Goal: Find specific page/section: Find specific page/section

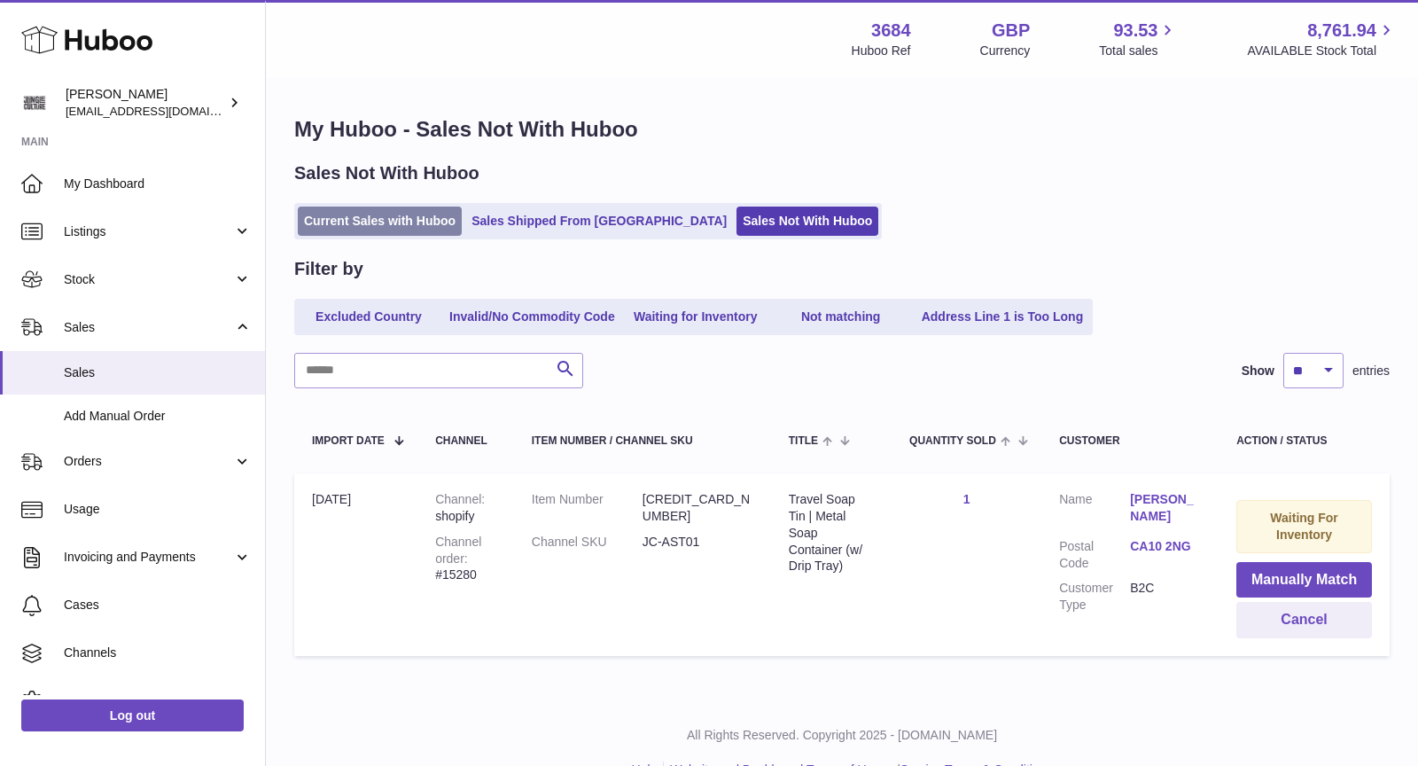
click at [381, 222] on link "Current Sales with Huboo" at bounding box center [380, 220] width 164 height 29
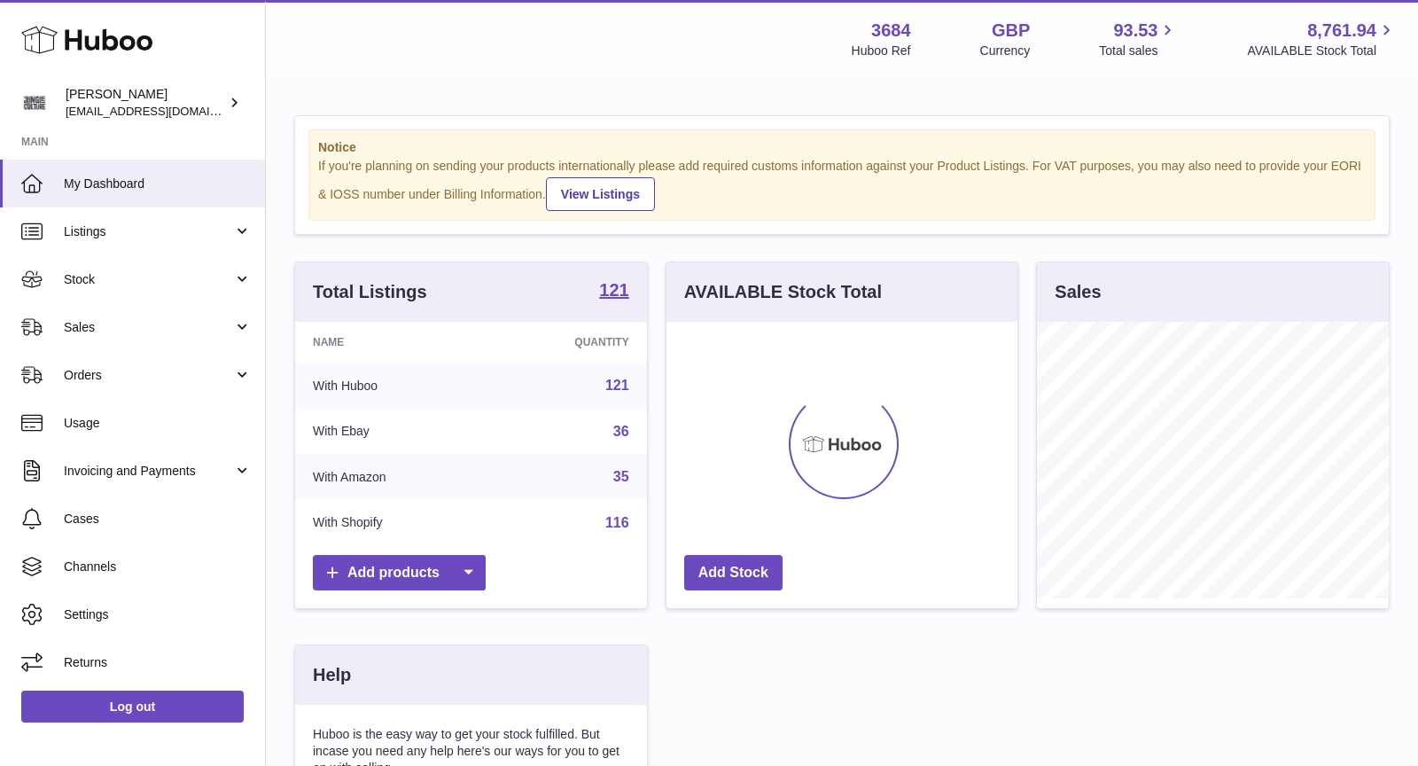
scroll to position [276, 352]
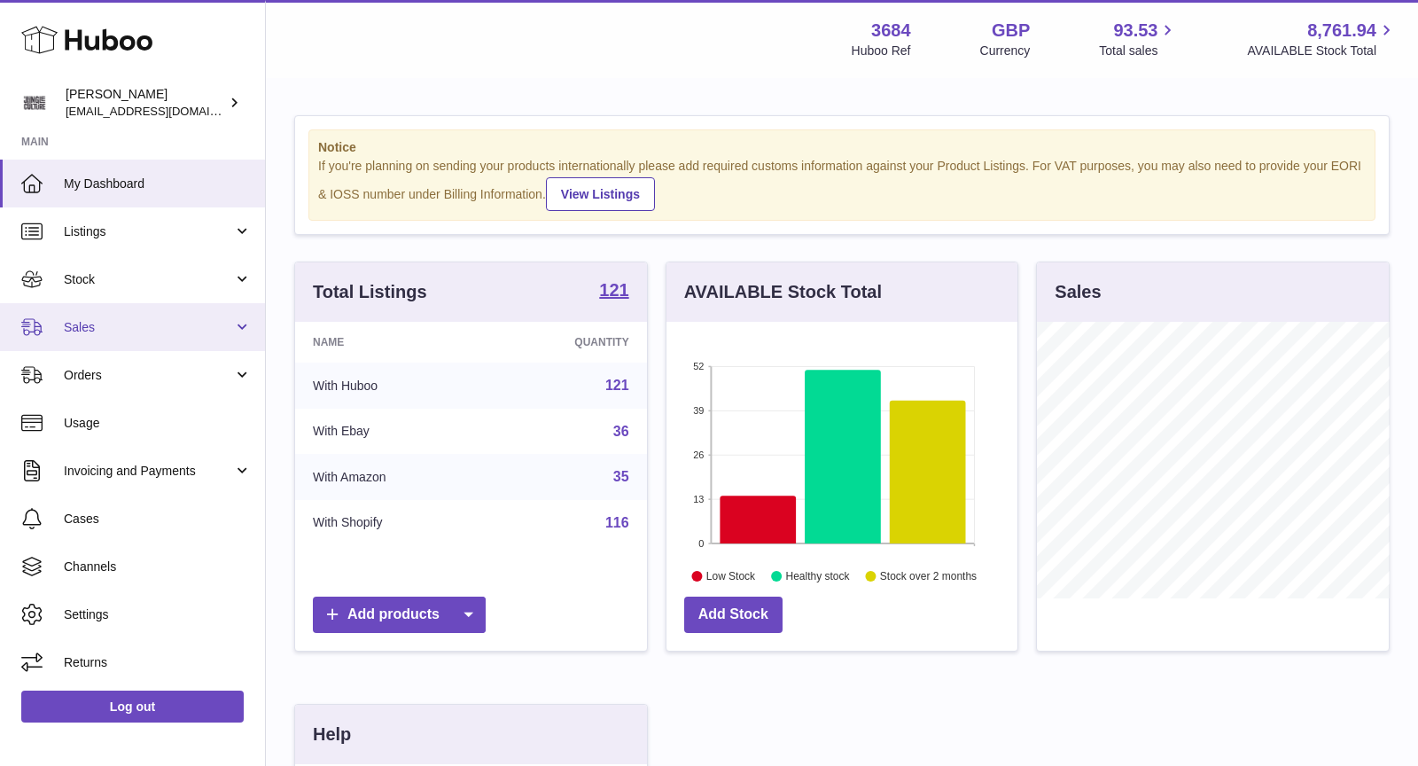
click at [132, 336] on link "Sales" at bounding box center [132, 327] width 265 height 48
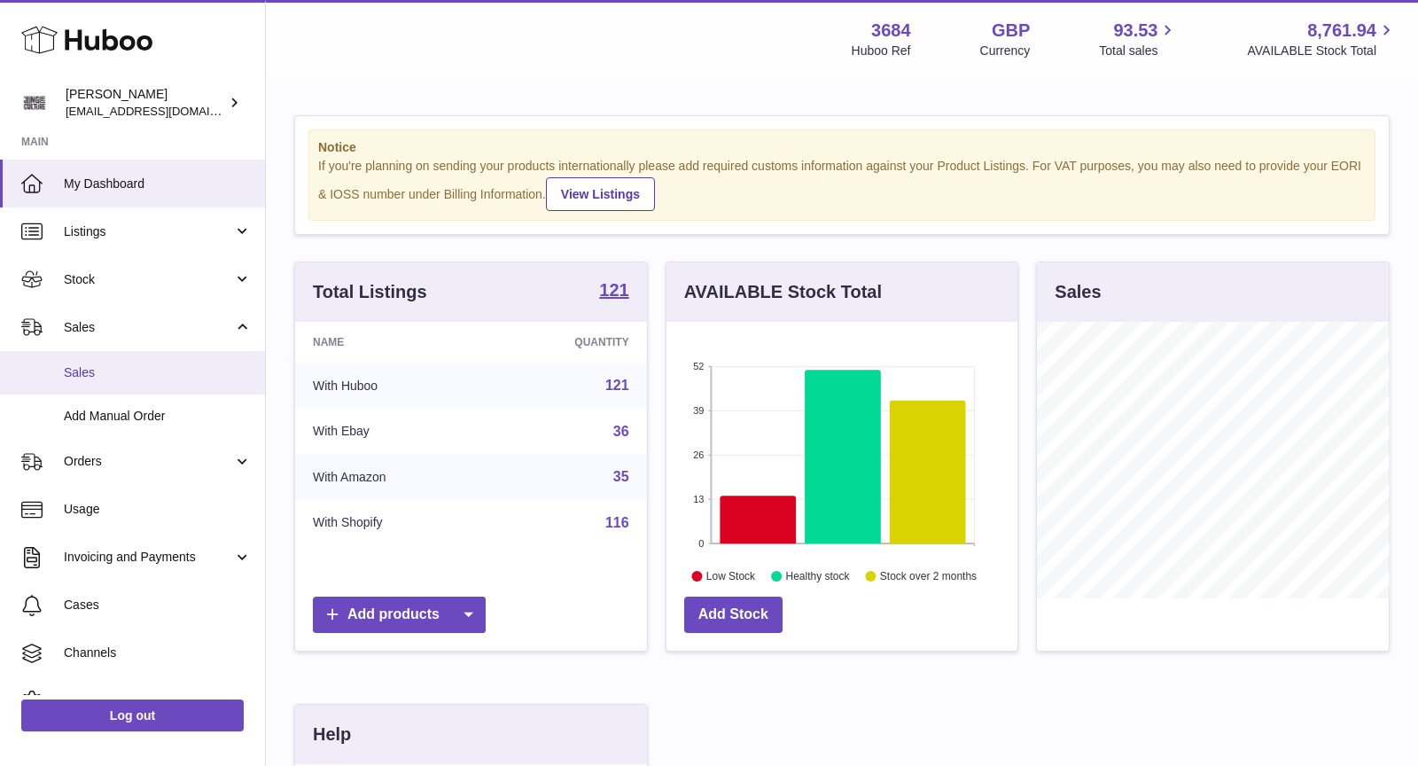
click at [144, 383] on link "Sales" at bounding box center [132, 372] width 265 height 43
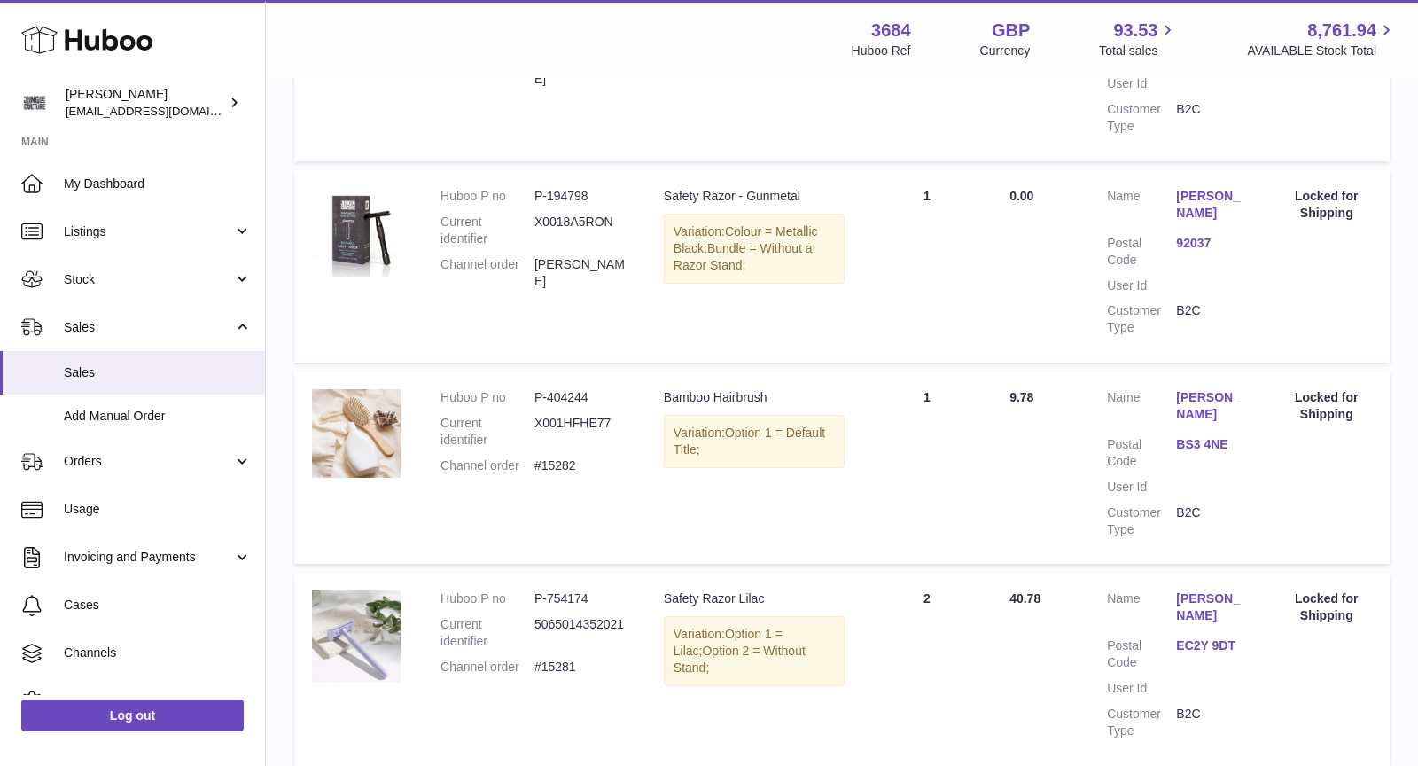
scroll to position [1861, 0]
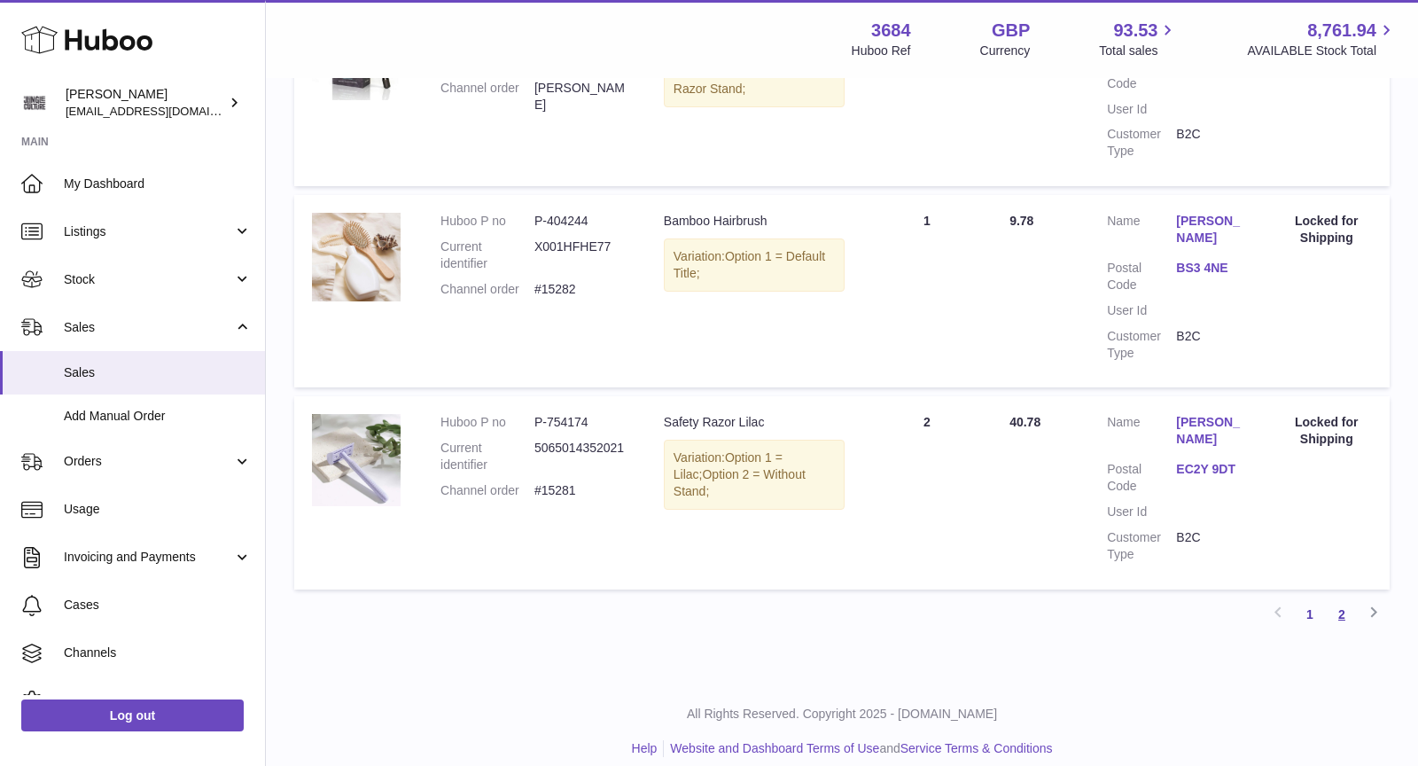
click at [1342, 598] on link "2" at bounding box center [1342, 614] width 32 height 32
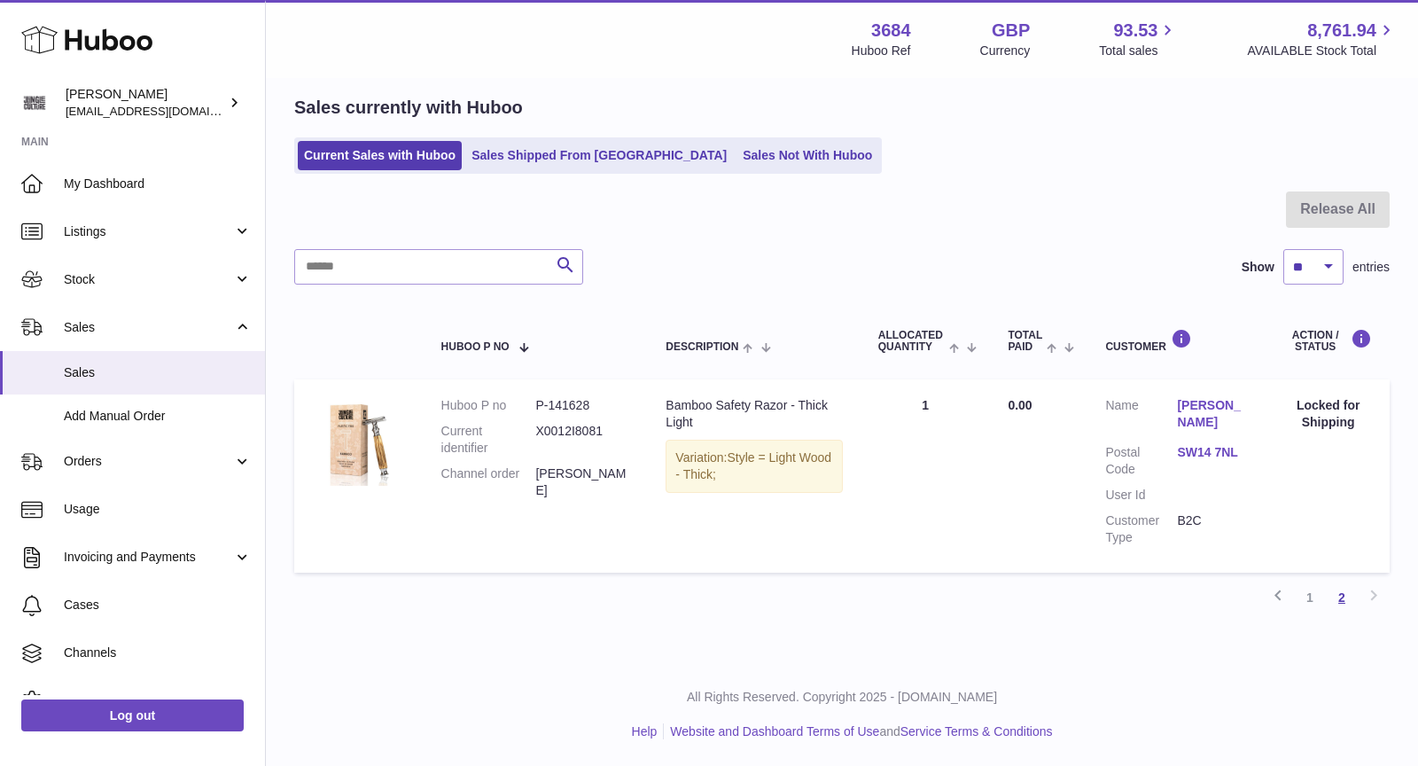
scroll to position [65, 0]
click at [540, 154] on link "Sales Shipped From [GEOGRAPHIC_DATA]" at bounding box center [599, 156] width 268 height 29
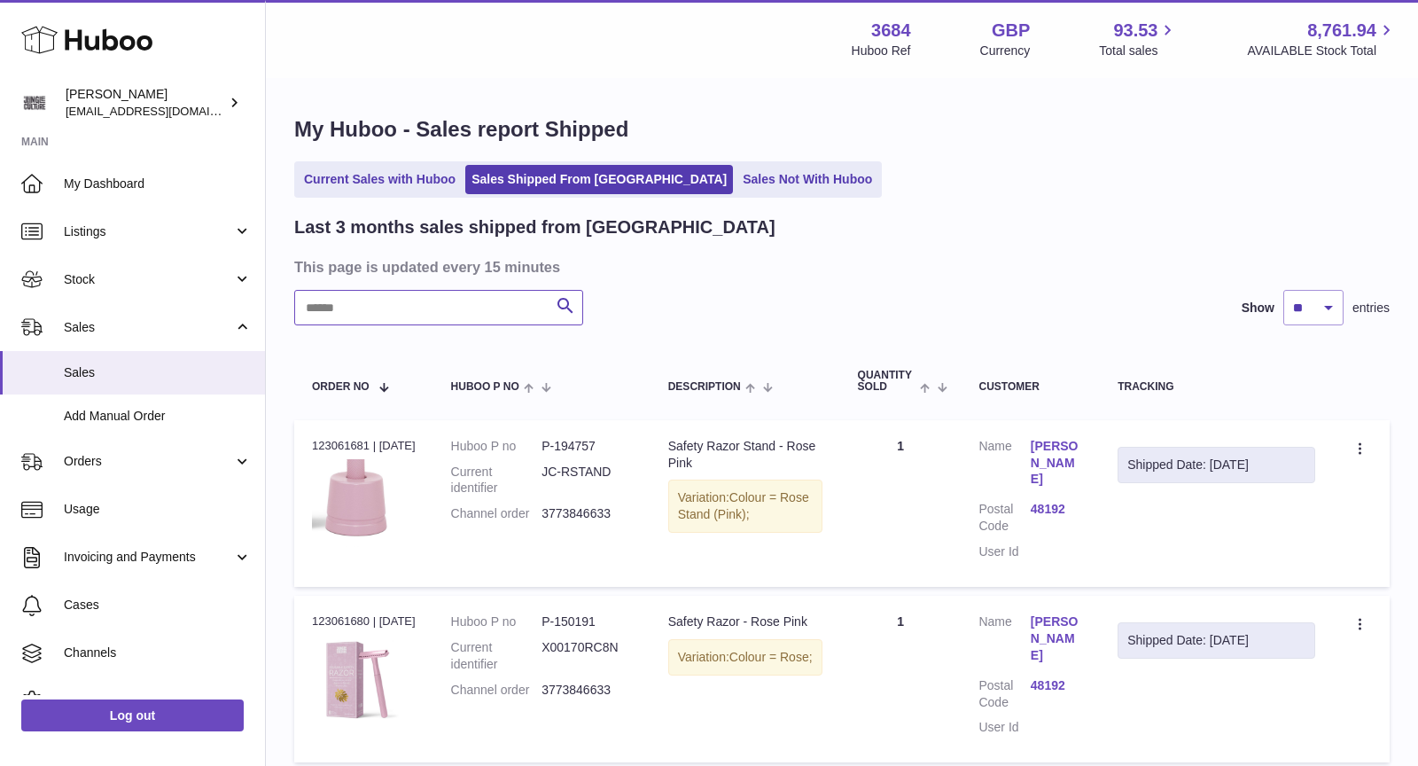
click at [362, 307] on input "text" at bounding box center [438, 307] width 289 height 35
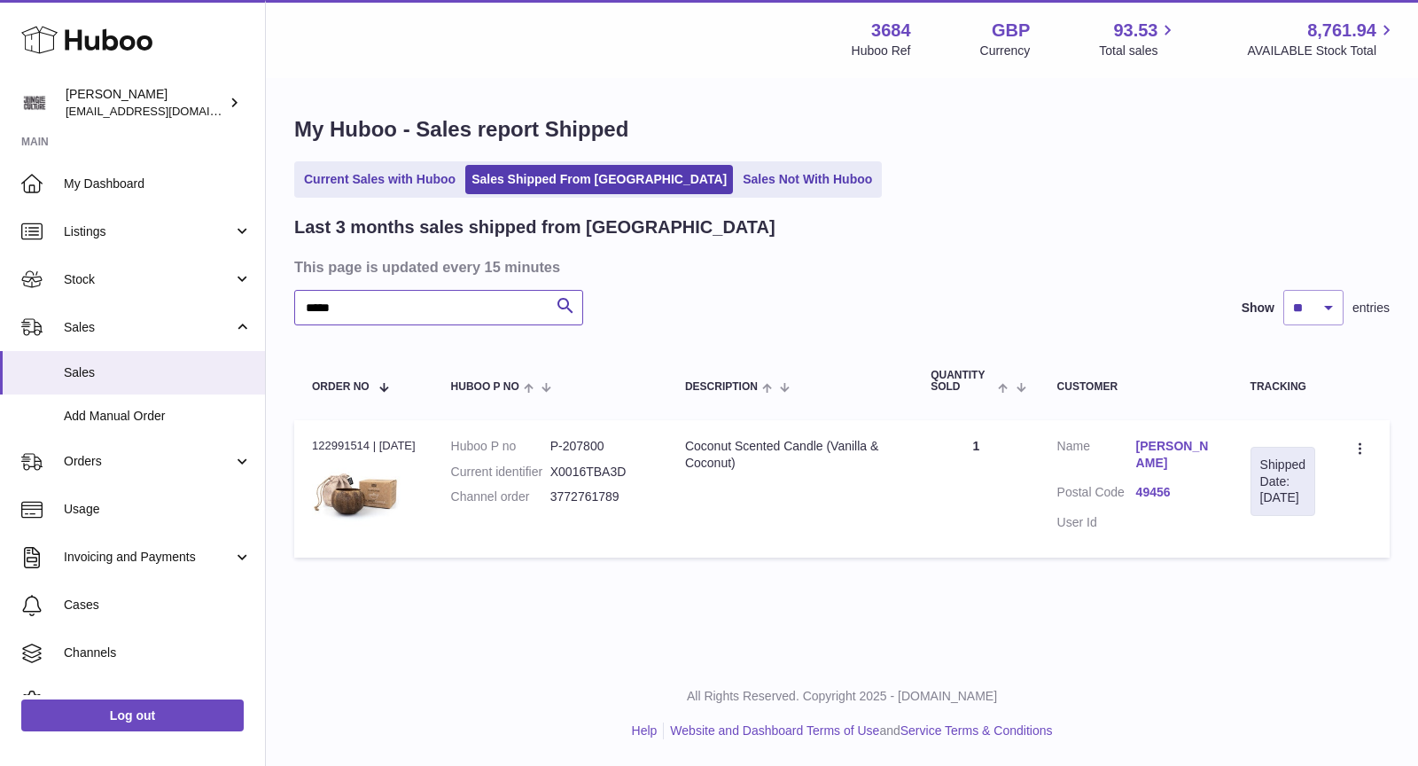
type input "*****"
